Goal: Navigation & Orientation: Find specific page/section

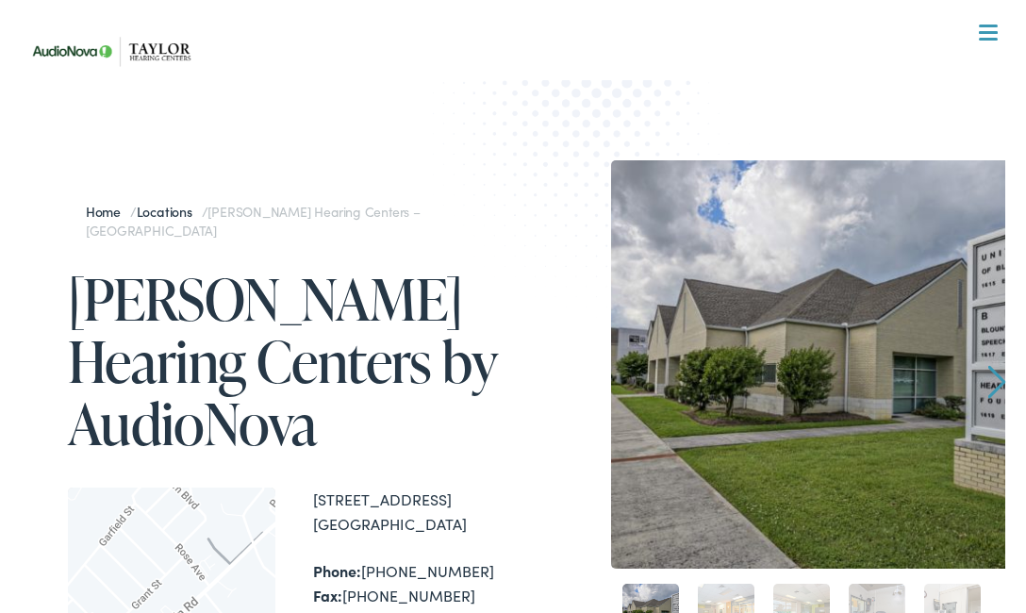
drag, startPoint x: 746, startPoint y: 280, endPoint x: 757, endPoint y: 215, distance: 66.0
click at [758, 215] on img at bounding box center [815, 364] width 408 height 408
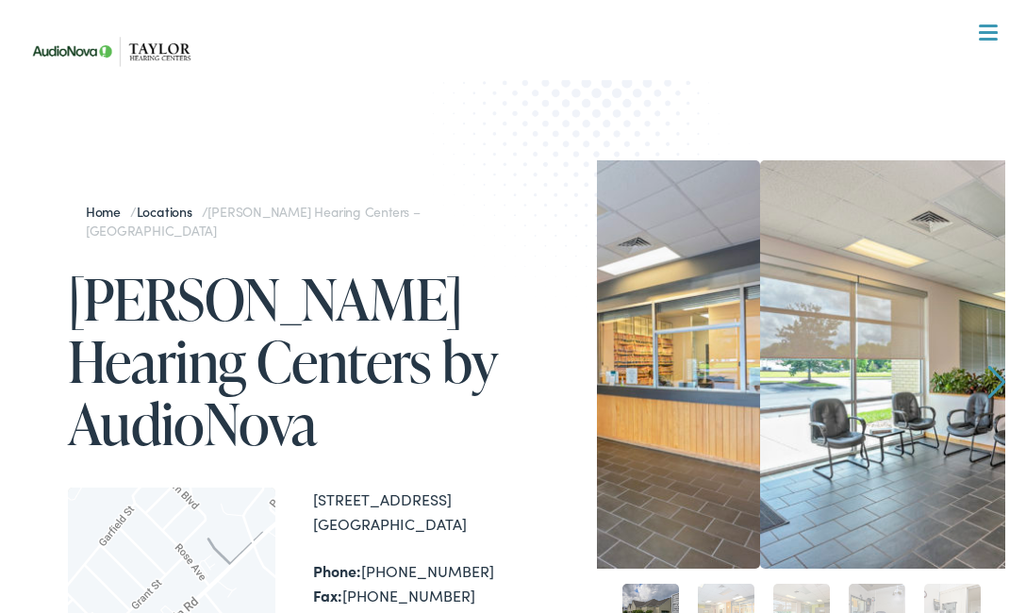
drag, startPoint x: 931, startPoint y: 260, endPoint x: 280, endPoint y: 200, distance: 653.4
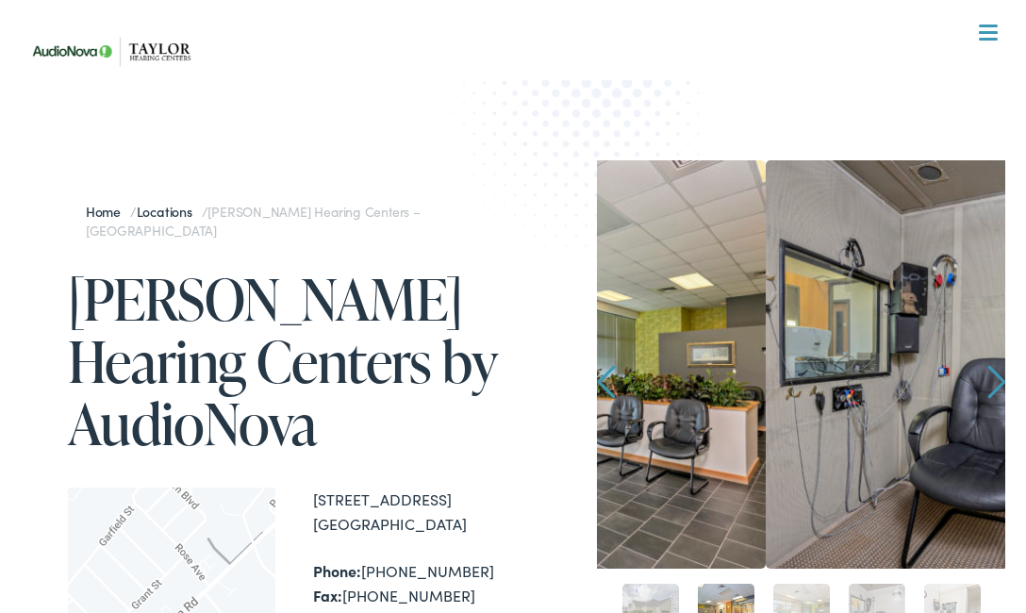
drag, startPoint x: 900, startPoint y: 313, endPoint x: 275, endPoint y: 221, distance: 631.0
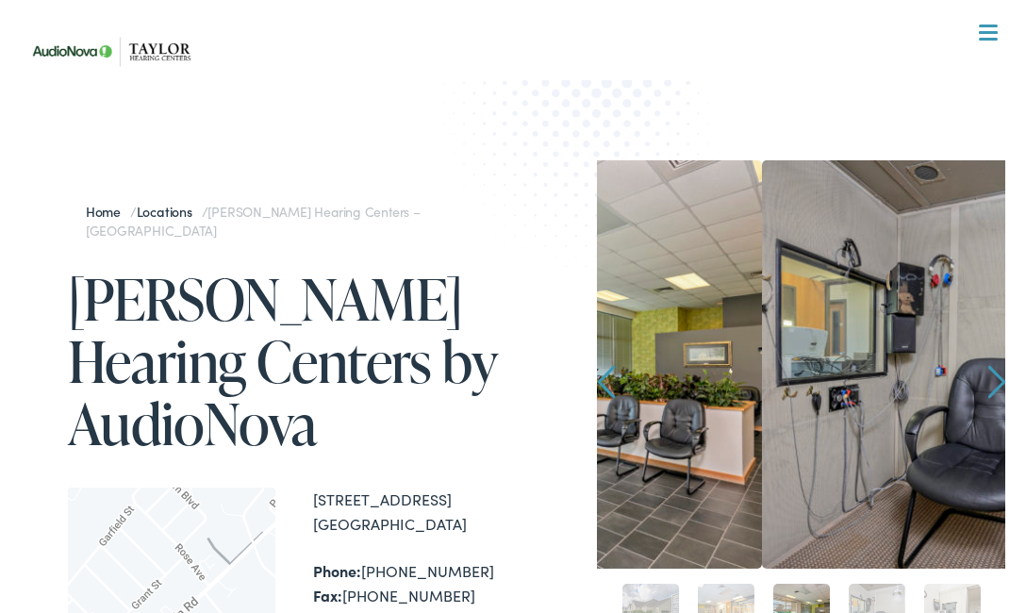
drag, startPoint x: 915, startPoint y: 280, endPoint x: 684, endPoint y: 224, distance: 237.6
click at [686, 224] on img at bounding box center [558, 364] width 408 height 408
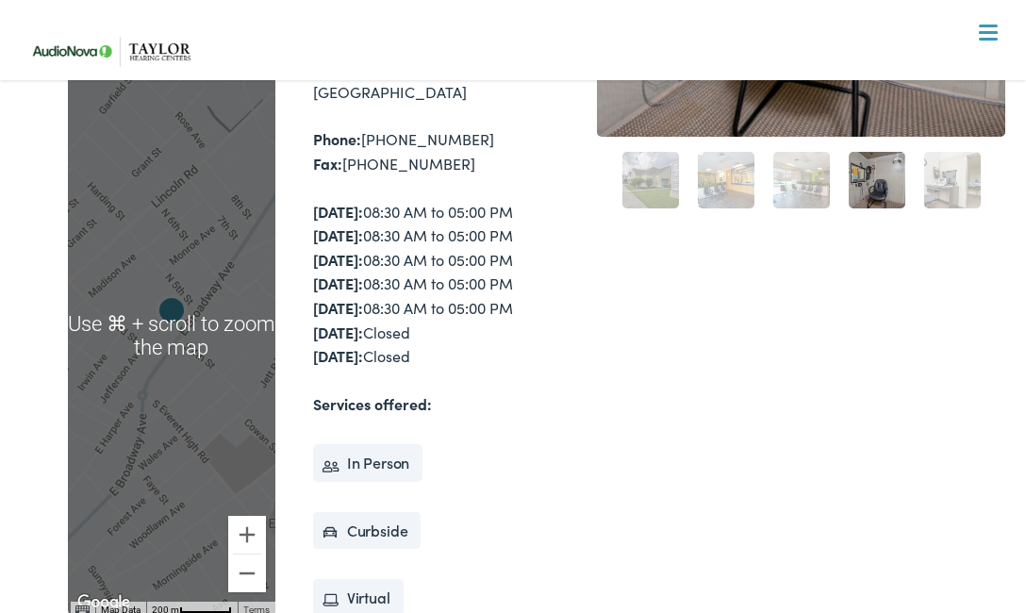
scroll to position [430, 0]
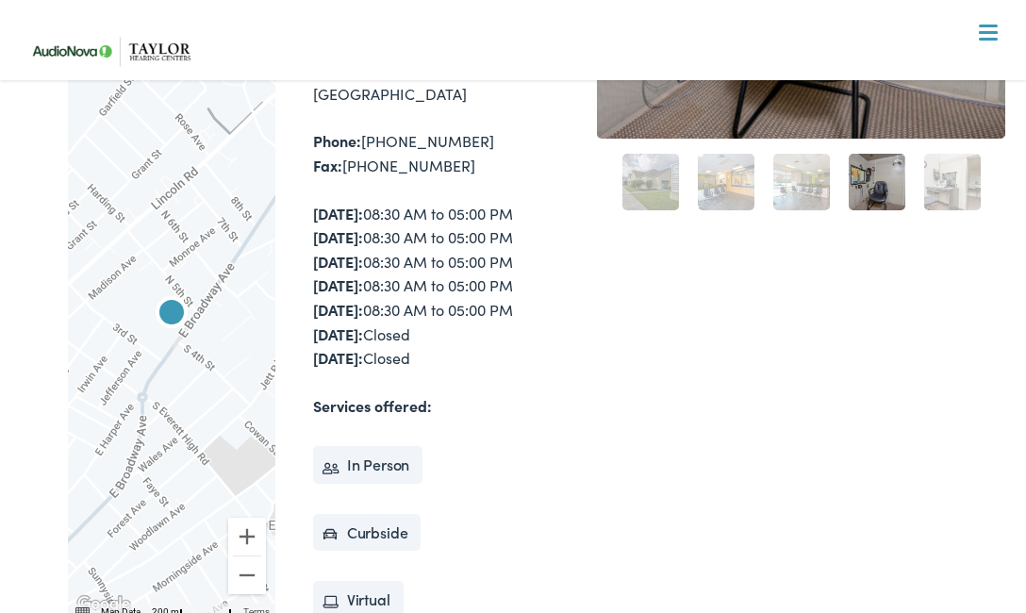
drag, startPoint x: 563, startPoint y: 248, endPoint x: 585, endPoint y: 425, distance: 178.6
click at [586, 429] on div "Home / Locations / Taylor Hearing Centers – Maryville Taylor Hearing Centers by…" at bounding box center [513, 395] width 985 height 1331
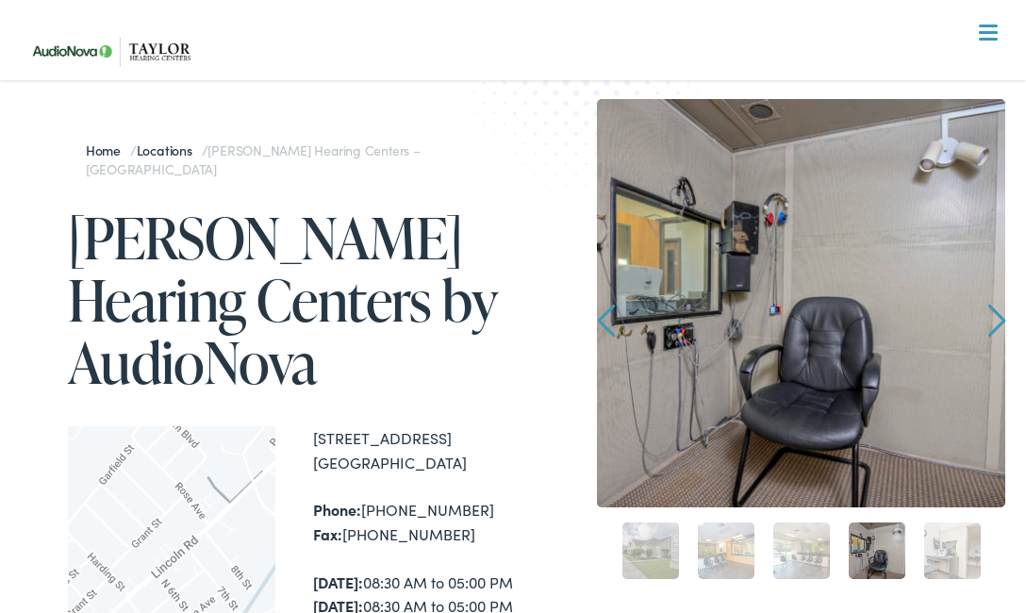
scroll to position [117, 0]
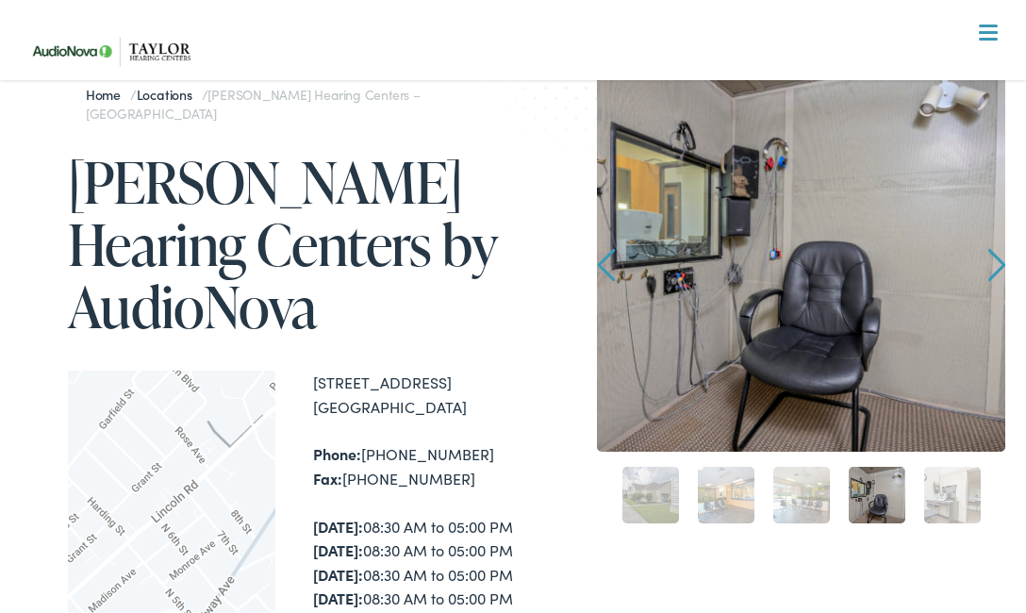
click at [990, 262] on link "Next" at bounding box center [997, 265] width 18 height 34
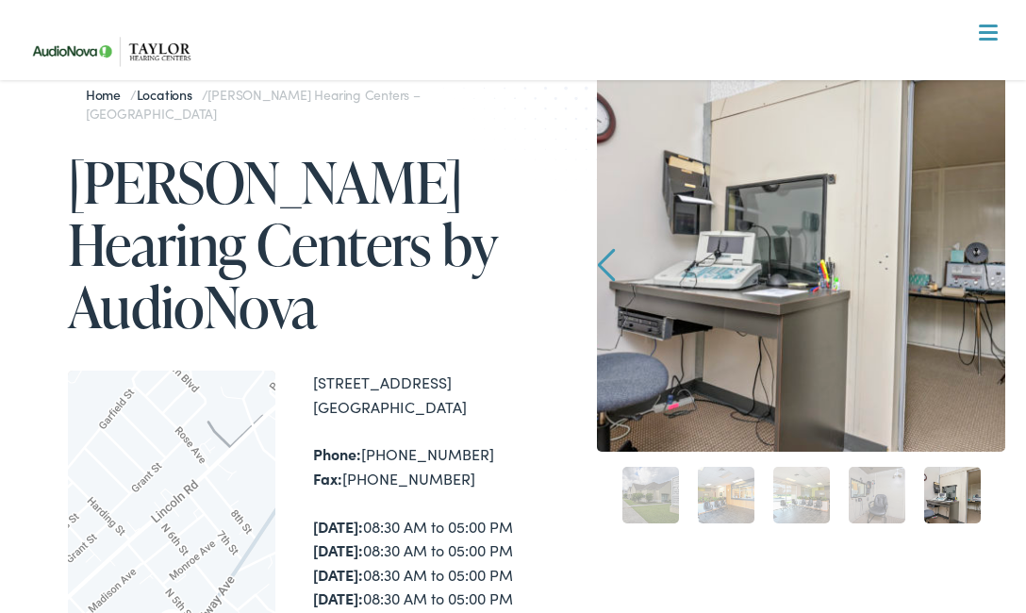
click at [607, 260] on link "Prev" at bounding box center [606, 265] width 18 height 34
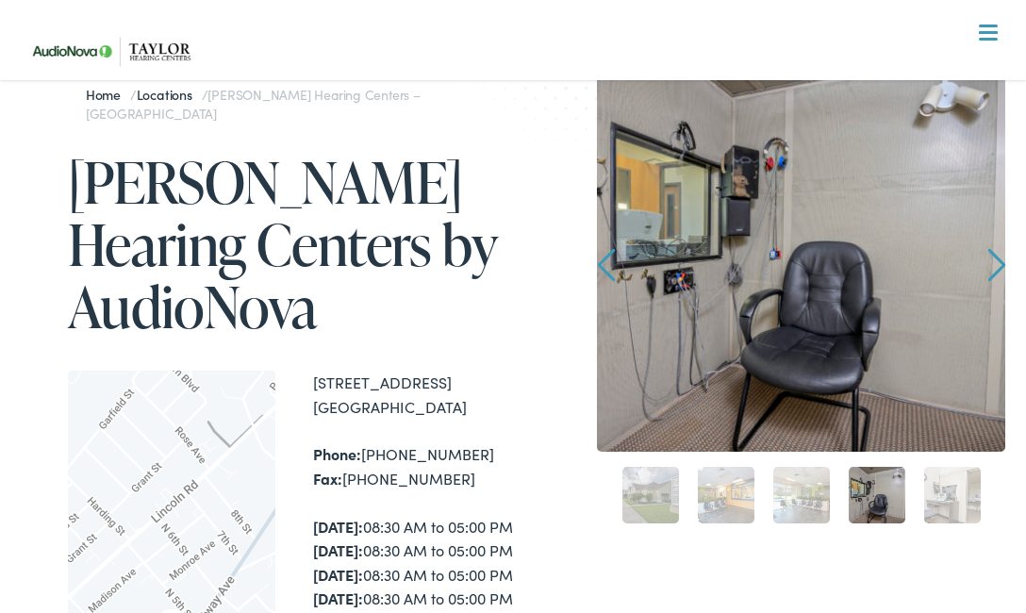
click at [607, 260] on link "Prev" at bounding box center [606, 265] width 18 height 34
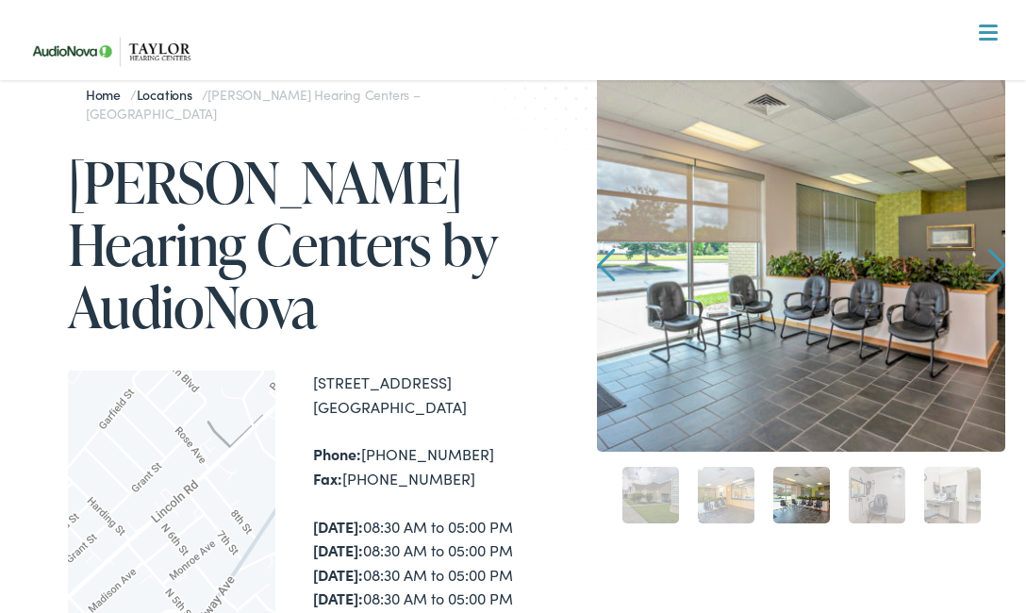
click at [608, 260] on link "Prev" at bounding box center [606, 265] width 18 height 34
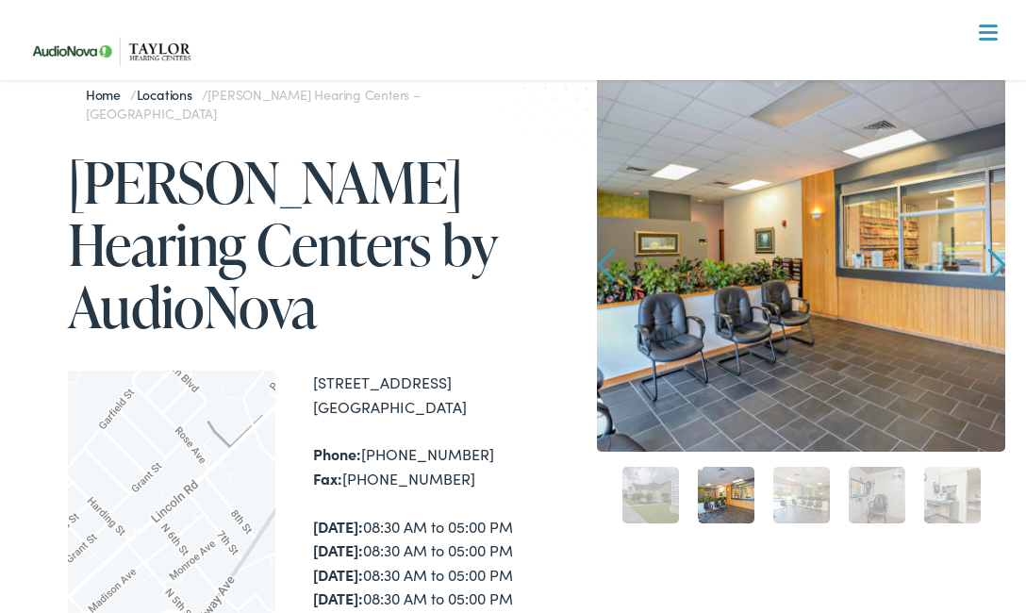
click at [608, 260] on link "Prev" at bounding box center [606, 265] width 18 height 34
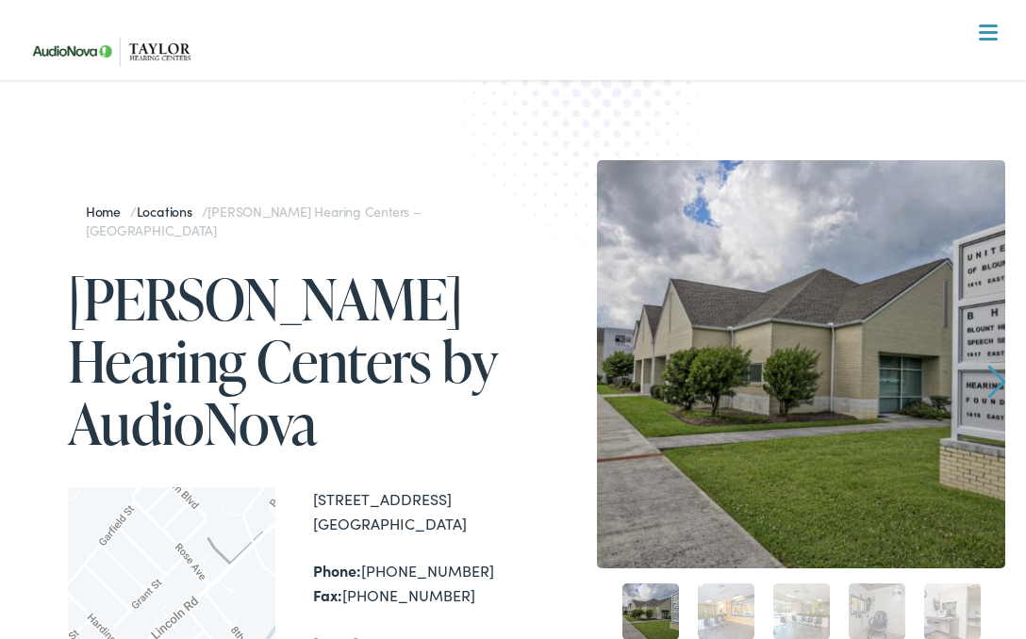
scroll to position [26, 0]
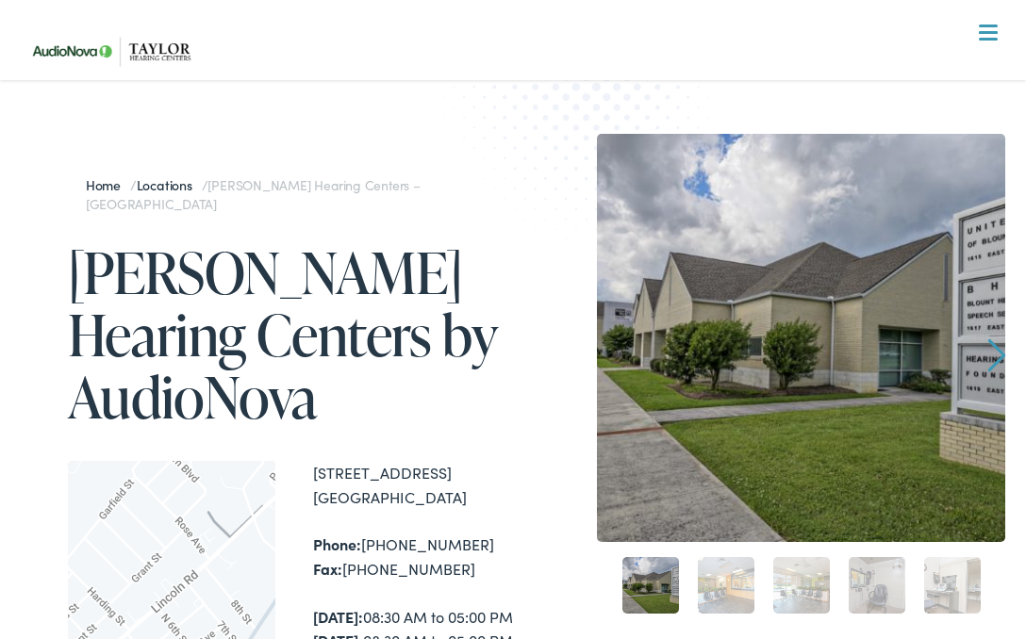
click at [164, 190] on link "Locations" at bounding box center [169, 184] width 65 height 19
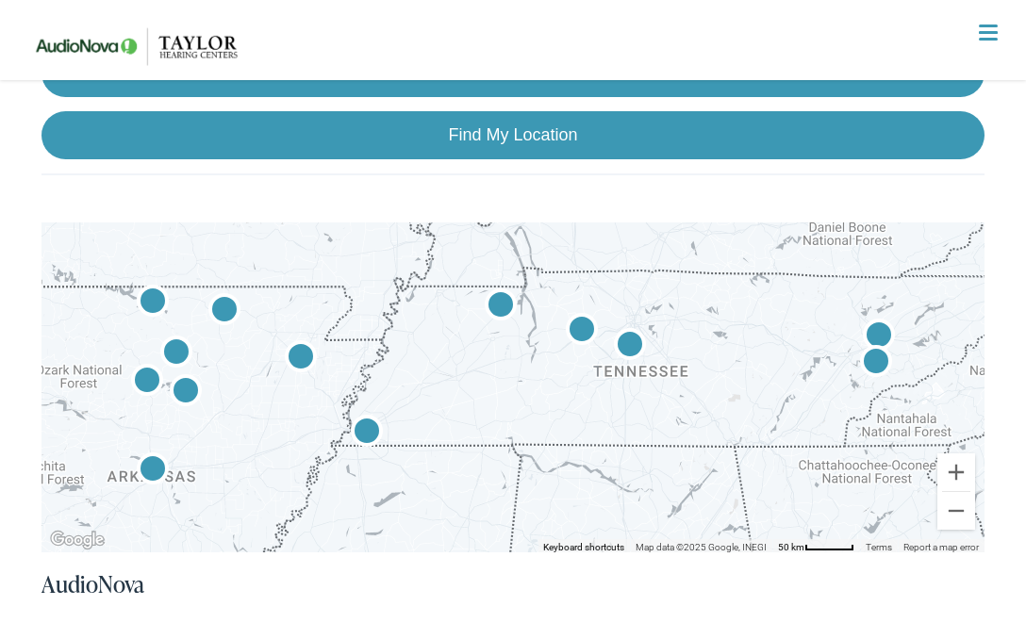
scroll to position [603, 0]
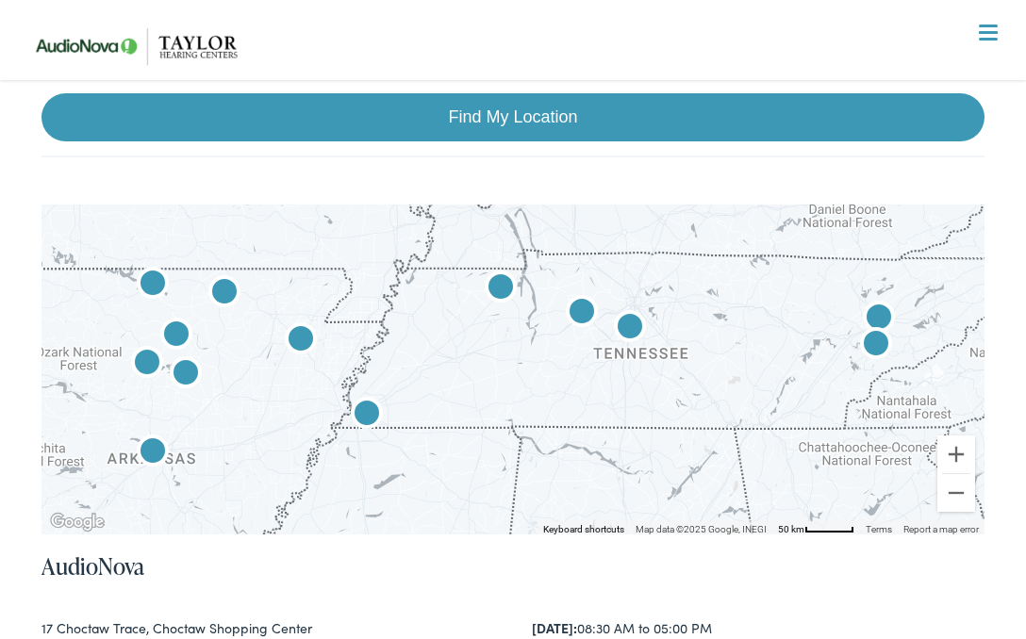
click at [632, 327] on img "AudioNova" at bounding box center [629, 328] width 45 height 45
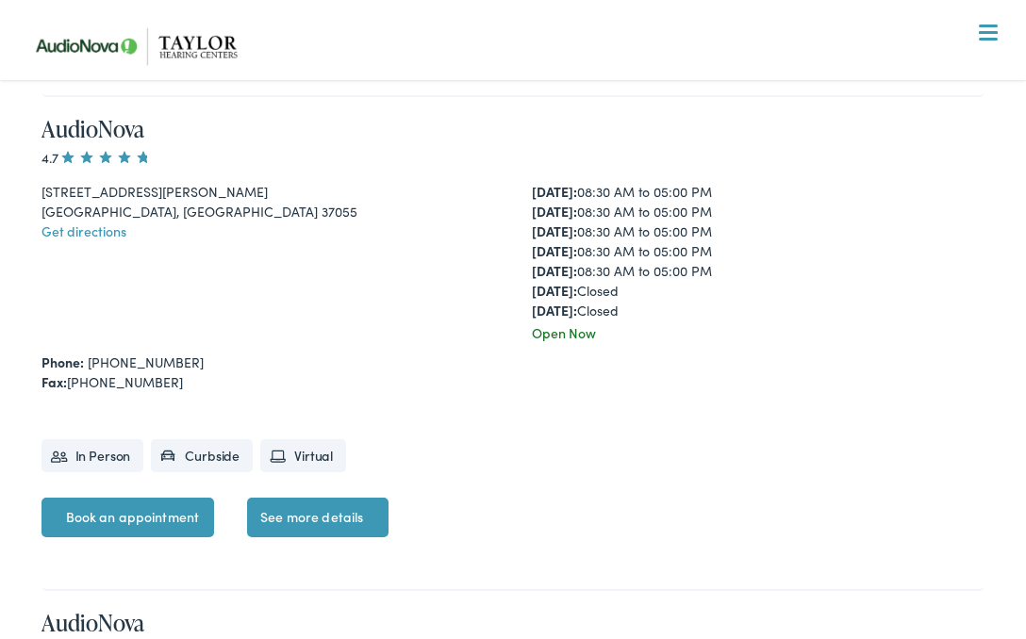
scroll to position [2025, 0]
